Goal: Communication & Community: Connect with others

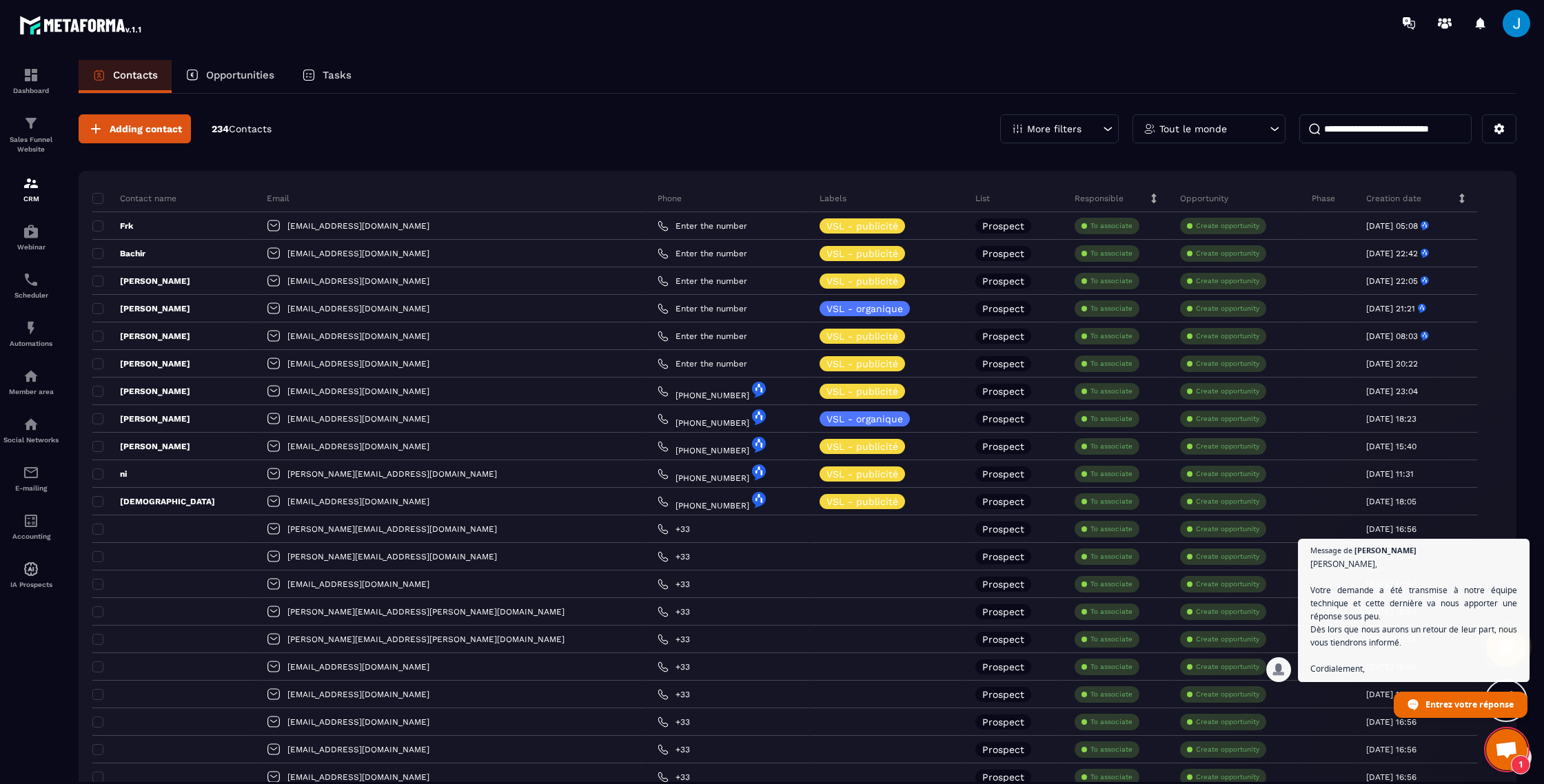
click at [1500, 750] on span "Ouvrir le chat" at bounding box center [1506, 751] width 23 height 20
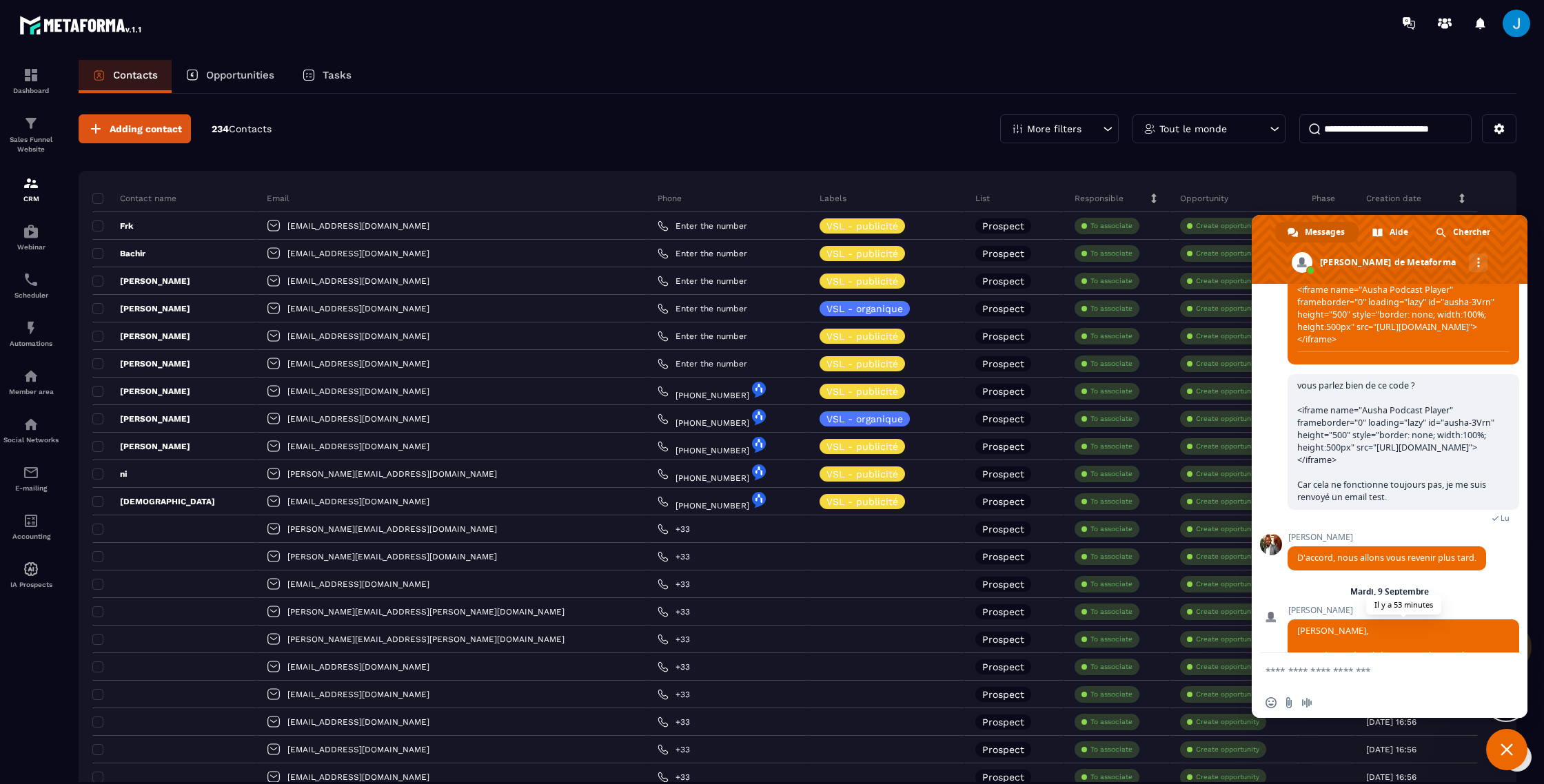
scroll to position [984, 0]
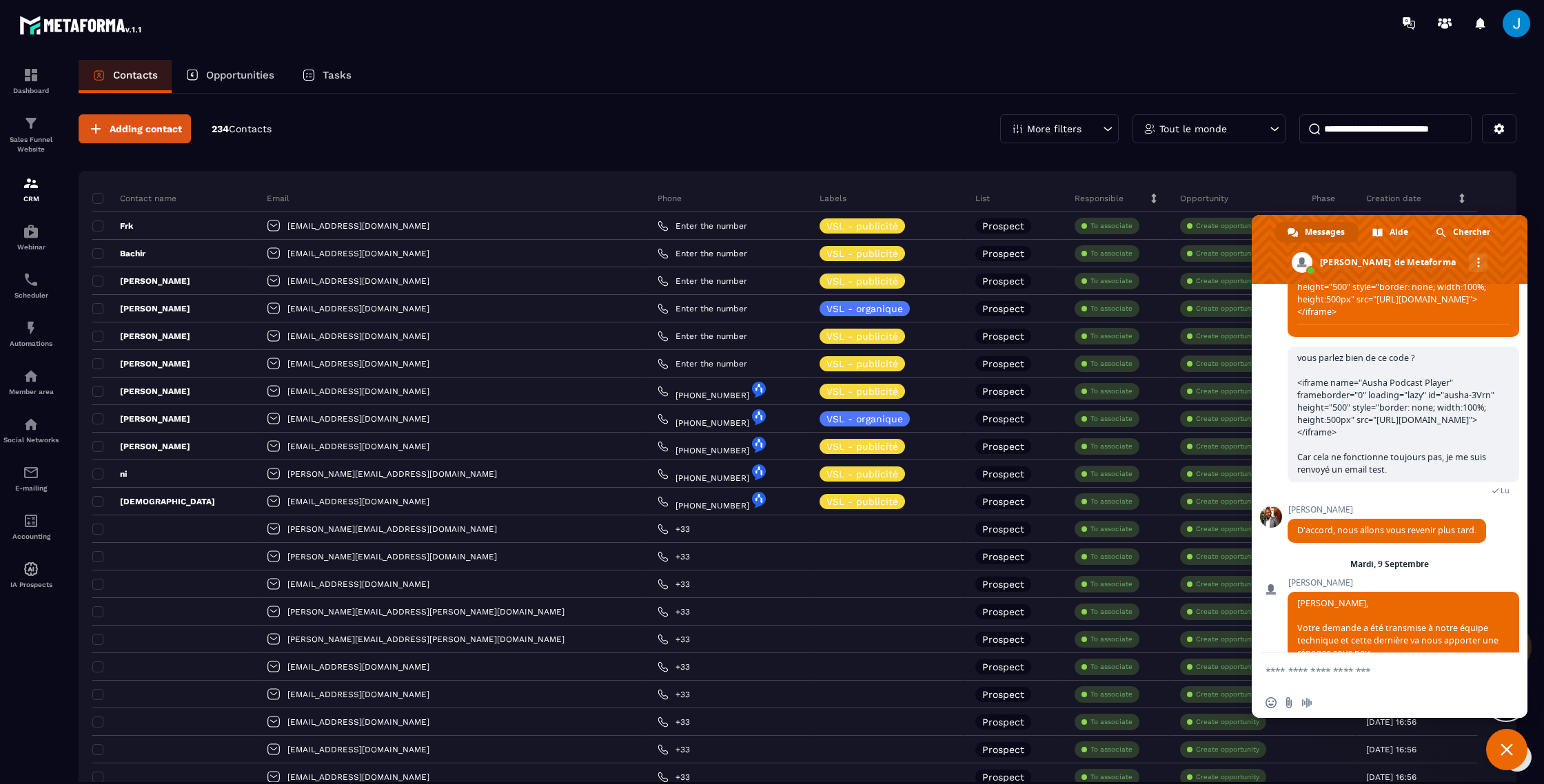
click at [1367, 671] on textarea "Entrez votre message..." at bounding box center [1374, 671] width 218 height 13
type textarea "**********"
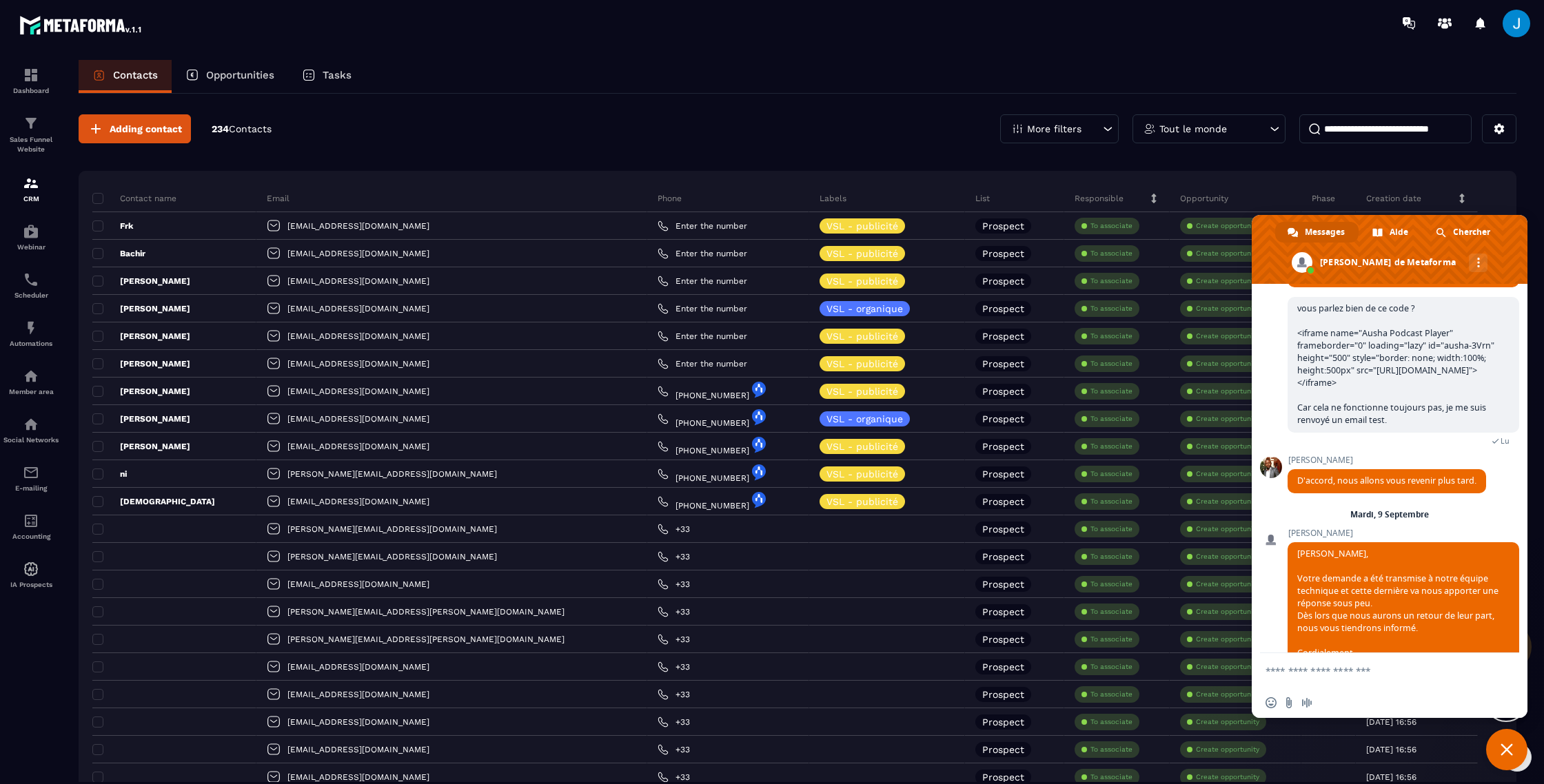
scroll to position [1018, 0]
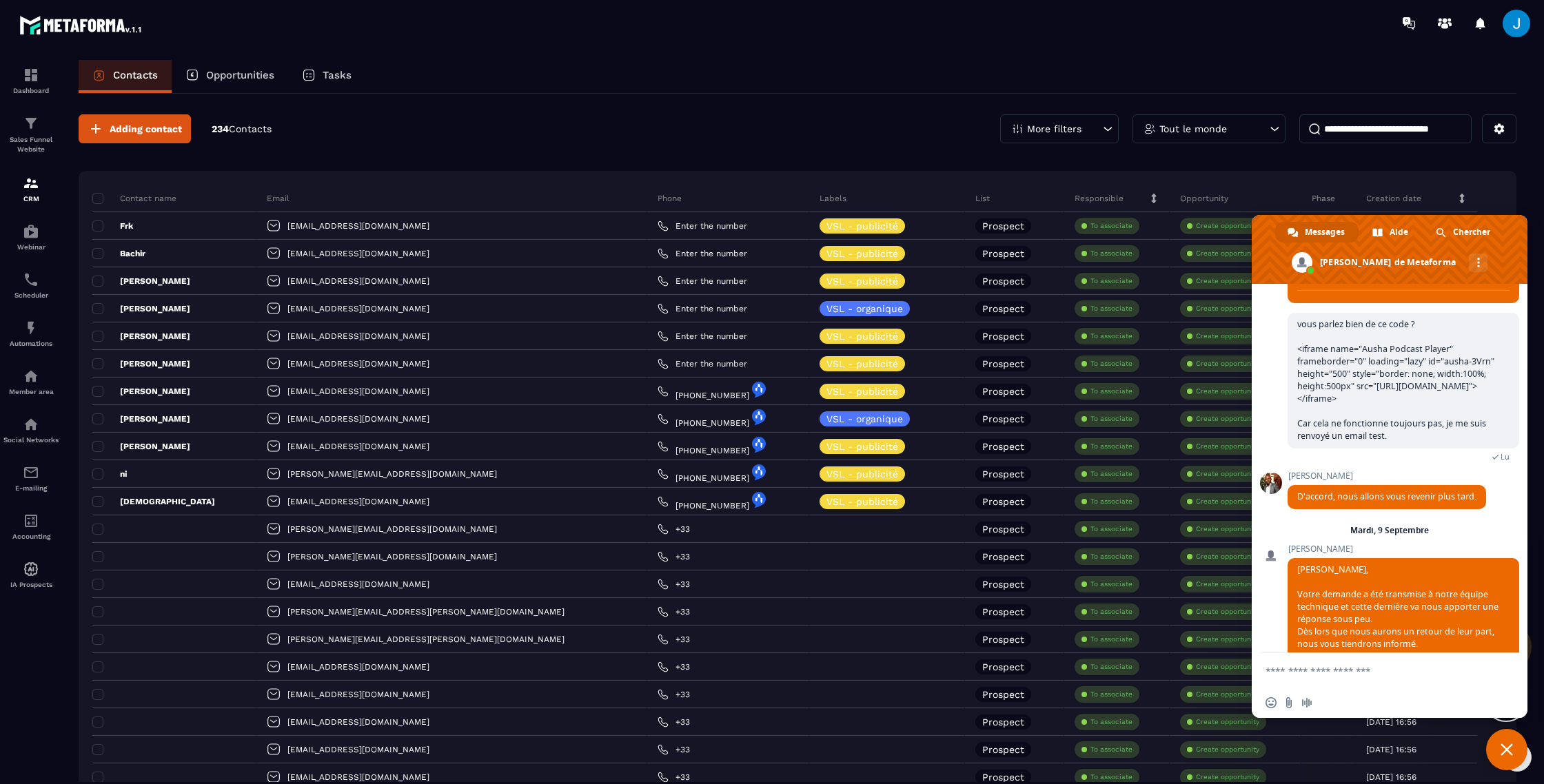
click at [1513, 758] on span "Fermer le chat" at bounding box center [1506, 749] width 41 height 41
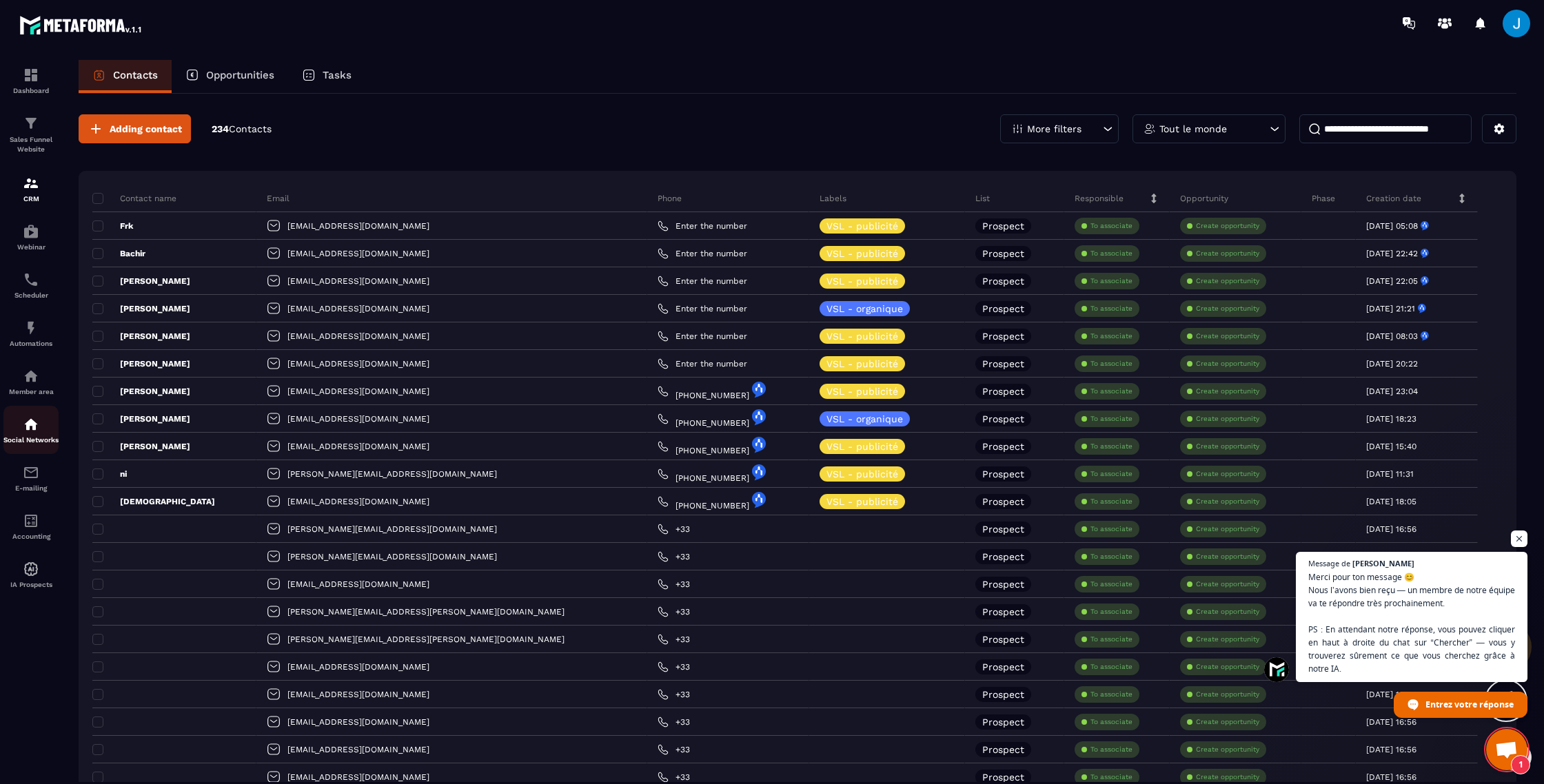
click at [30, 443] on p "Social Networks" at bounding box center [31, 439] width 55 height 8
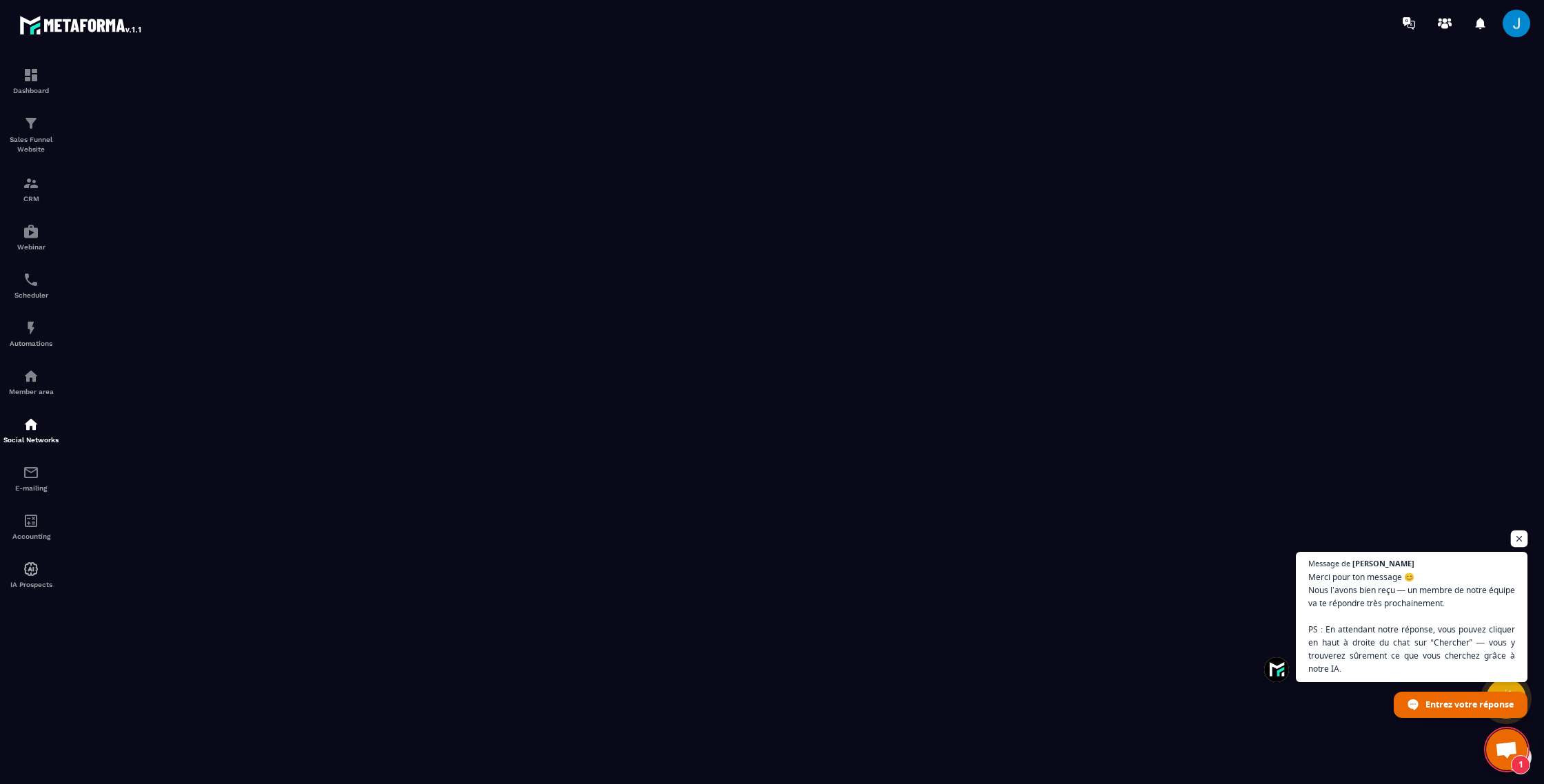
click at [1521, 539] on span "Ouvrir le chat" at bounding box center [1519, 539] width 17 height 17
